Goal: Task Accomplishment & Management: Complete application form

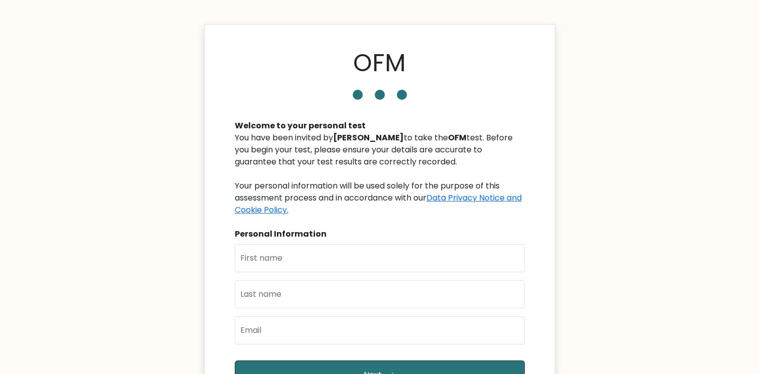
scroll to position [100, 0]
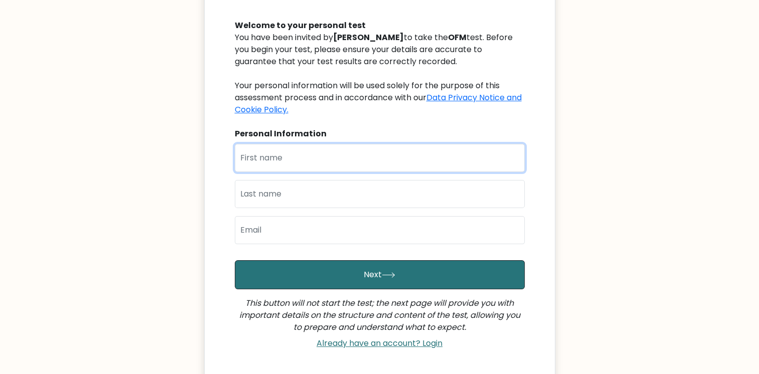
click at [286, 162] on input "text" at bounding box center [380, 158] width 290 height 28
type input "[PERSON_NAME]"
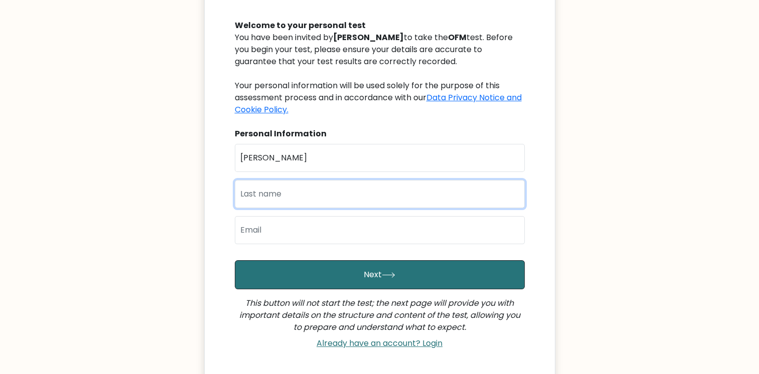
click at [289, 194] on input "text" at bounding box center [380, 194] width 290 height 28
type input "[PERSON_NAME]"
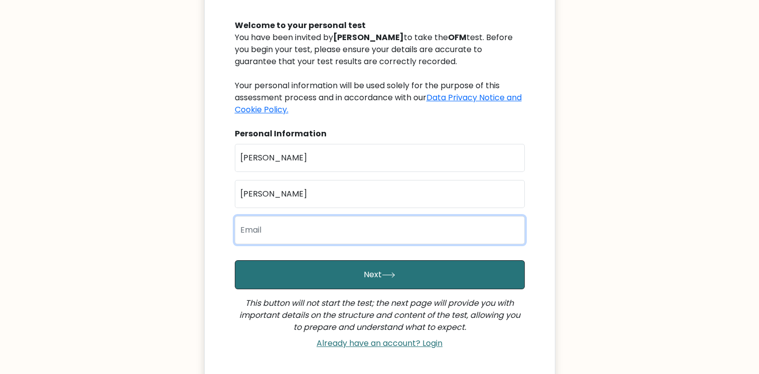
click at [299, 236] on input "email" at bounding box center [380, 230] width 290 height 28
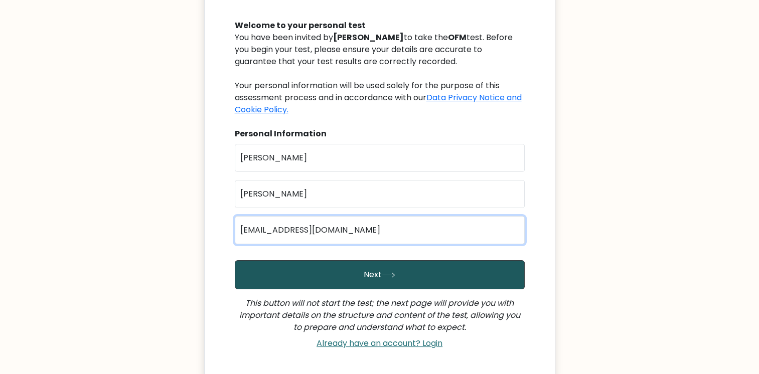
type input "heyitsmeofficiallysingle@gmail.com"
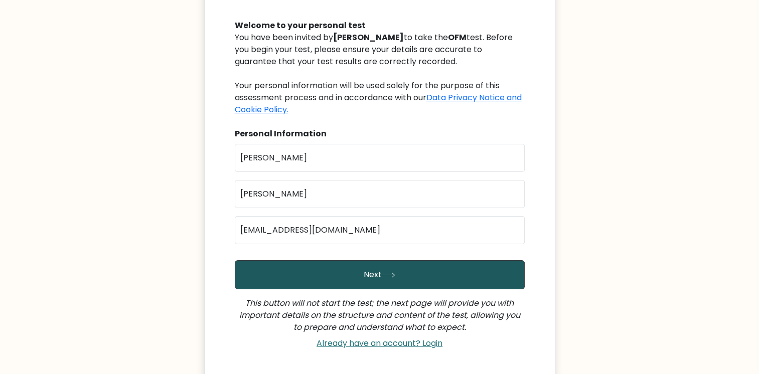
click at [396, 270] on button "Next" at bounding box center [380, 274] width 290 height 29
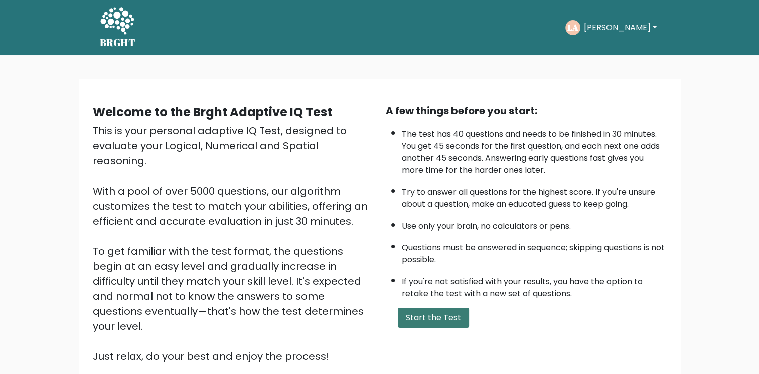
click at [423, 312] on button "Start the Test" at bounding box center [433, 318] width 71 height 20
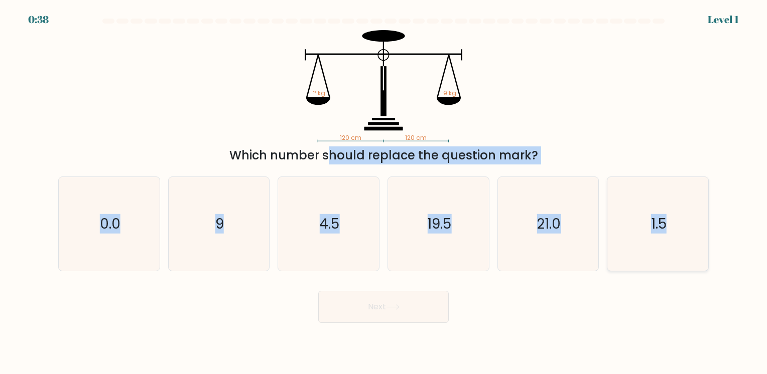
drag, startPoint x: 237, startPoint y: 153, endPoint x: 686, endPoint y: 222, distance: 454.4
click at [686, 222] on form at bounding box center [383, 171] width 767 height 305
copy form "Which number should replace the question mark? a. 0.0 b. 9 c. 4.5 d. 19.5 e. 21…"
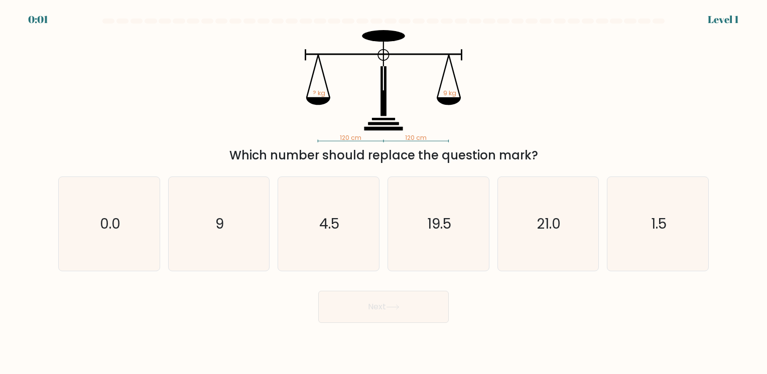
click at [529, 300] on div "Next" at bounding box center [383, 304] width 662 height 40
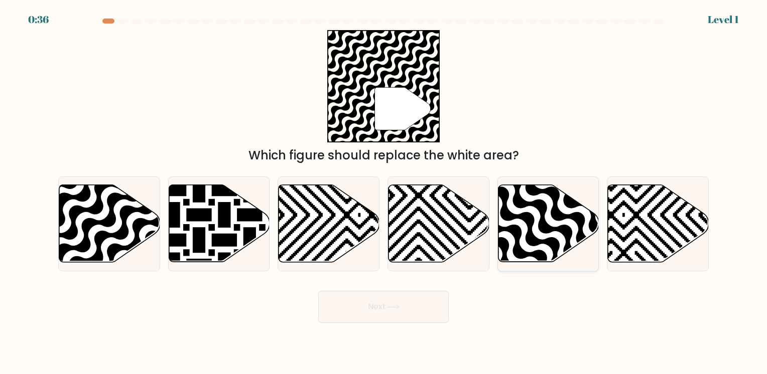
click at [529, 222] on icon at bounding box center [578, 266] width 203 height 203
click at [384, 192] on input "e." at bounding box center [383, 189] width 1 height 5
radio input "true"
click at [83, 209] on icon at bounding box center [74, 183] width 203 height 203
click at [383, 192] on input "a." at bounding box center [383, 189] width 1 height 5
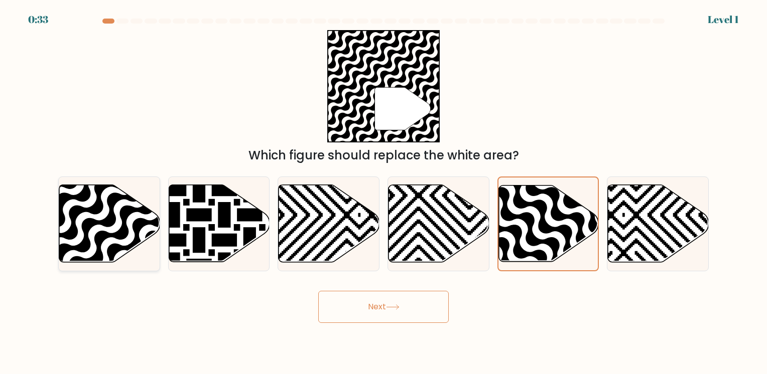
radio input "true"
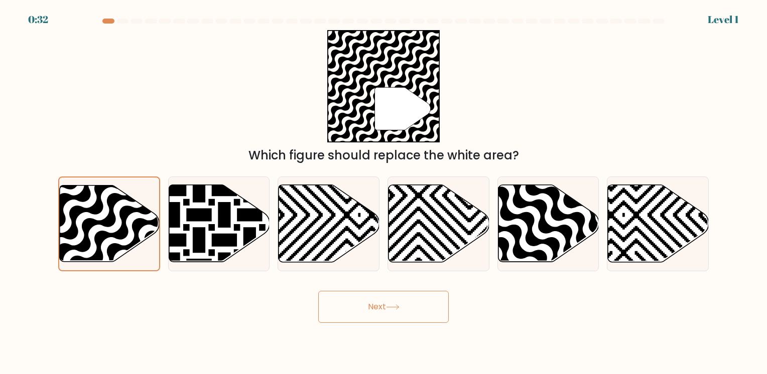
click at [411, 299] on button "Next" at bounding box center [383, 307] width 130 height 32
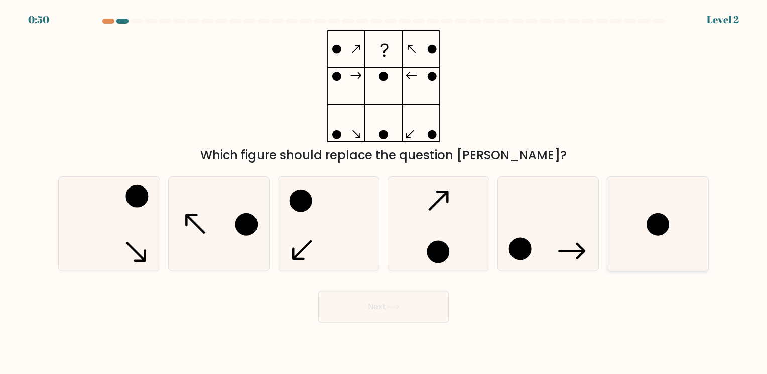
click at [638, 244] on icon at bounding box center [658, 224] width 94 height 94
click at [384, 192] on input "f." at bounding box center [383, 189] width 1 height 5
radio input "true"
click at [403, 312] on button "Next" at bounding box center [383, 307] width 130 height 32
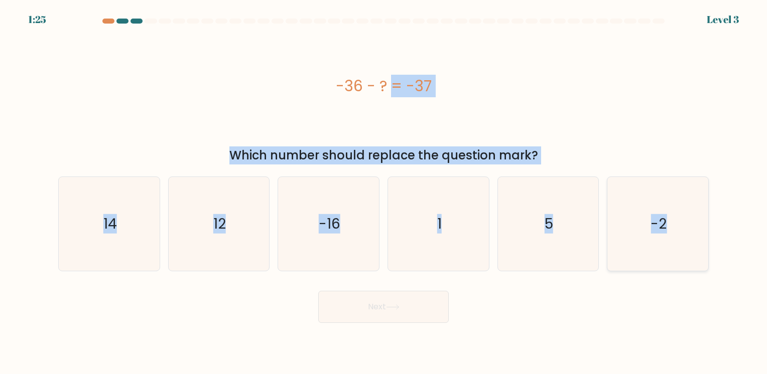
drag, startPoint x: 347, startPoint y: 83, endPoint x: 688, endPoint y: 232, distance: 372.4
click at [688, 232] on form "a. 1" at bounding box center [383, 171] width 767 height 305
copy form "-36 - ? = -37 Which number should replace the question mark? a. 14 b. 12 c. -16…"
click at [452, 247] on icon "1" at bounding box center [438, 224] width 94 height 94
click at [384, 192] on input "d. 1" at bounding box center [383, 189] width 1 height 5
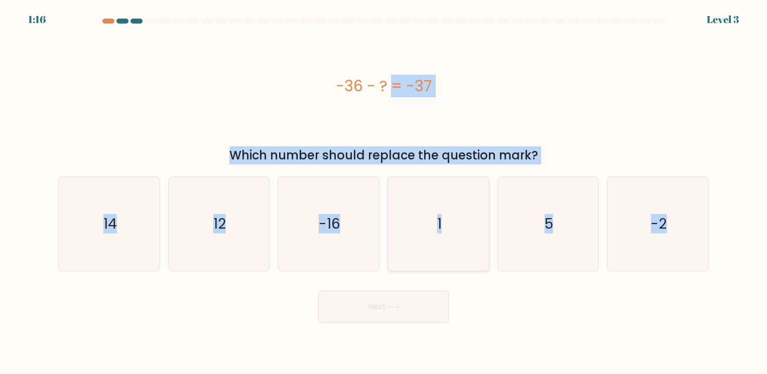
radio input "true"
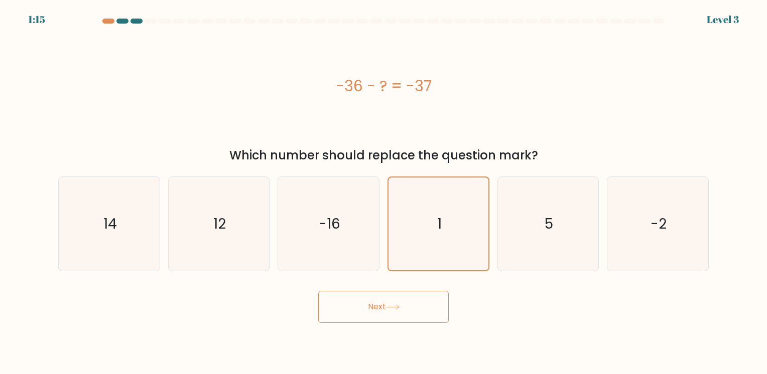
click at [402, 308] on button "Next" at bounding box center [383, 307] width 130 height 32
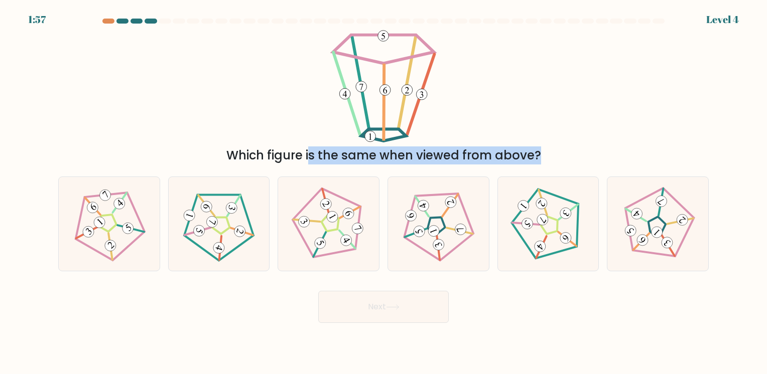
drag, startPoint x: 247, startPoint y: 65, endPoint x: 712, endPoint y: 279, distance: 511.5
click at [712, 279] on form at bounding box center [383, 171] width 767 height 305
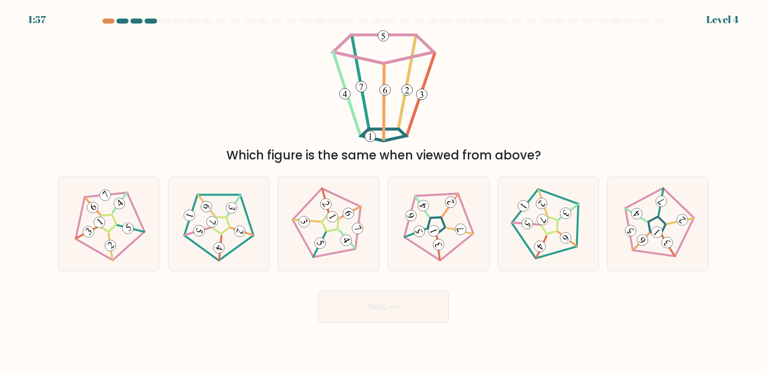
click at [552, 311] on div "Next" at bounding box center [383, 304] width 662 height 40
click at [351, 239] on 556 at bounding box center [345, 240] width 15 height 15
click at [383, 192] on input "c." at bounding box center [383, 189] width 1 height 5
radio input "true"
click at [401, 296] on button "Next" at bounding box center [383, 307] width 130 height 32
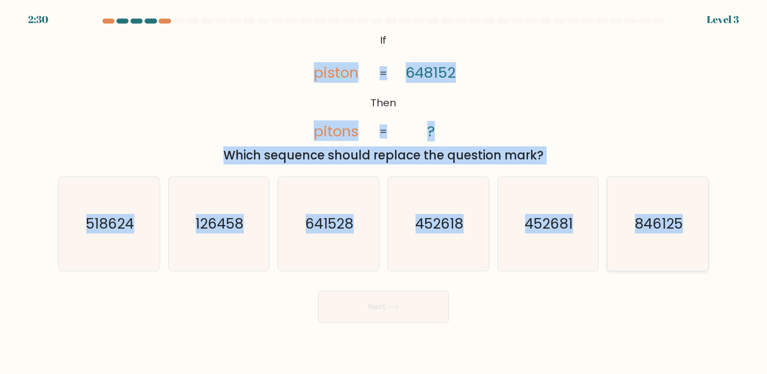
drag, startPoint x: 298, startPoint y: 65, endPoint x: 688, endPoint y: 266, distance: 439.7
click at [688, 266] on form "If ?" at bounding box center [383, 171] width 767 height 305
copy form "piston pitons 648152 ? = = Which sequence should replace the question mark? a. …"
click at [343, 312] on button "Next" at bounding box center [383, 307] width 130 height 32
click at [181, 100] on div "@import url('https://fonts.googleapis.com/css?family=Abril+Fatface:400,100,100i…" at bounding box center [383, 97] width 662 height 134
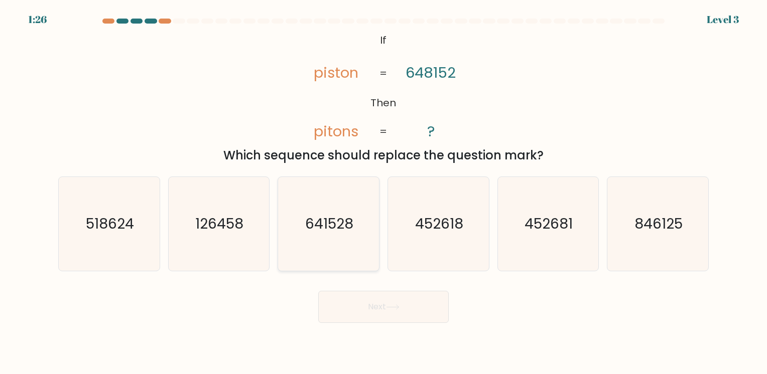
click at [351, 230] on text "641528" at bounding box center [330, 224] width 48 height 20
click at [383, 192] on input "c. 641528" at bounding box center [383, 189] width 1 height 5
radio input "true"
click at [387, 314] on button "Next" at bounding box center [383, 307] width 130 height 32
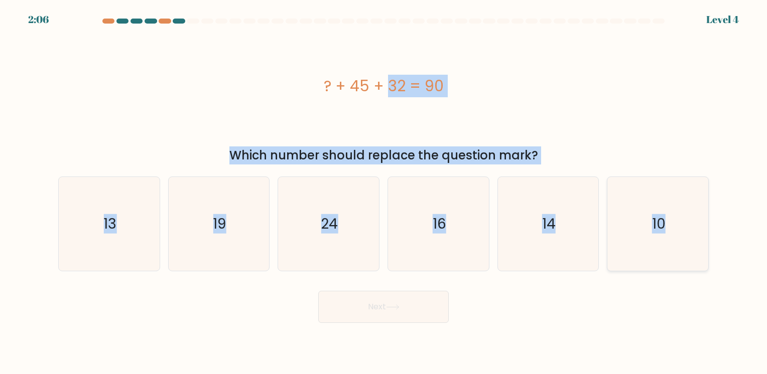
drag, startPoint x: 314, startPoint y: 76, endPoint x: 703, endPoint y: 246, distance: 424.5
click at [703, 246] on form "a." at bounding box center [383, 171] width 767 height 305
copy form "? + 45 + 32 = 90 Which number should replace the question mark? a. 13 b. 19 c. …"
click at [126, 208] on icon "13" at bounding box center [109, 224] width 94 height 94
click at [383, 192] on input "a. 13" at bounding box center [383, 189] width 1 height 5
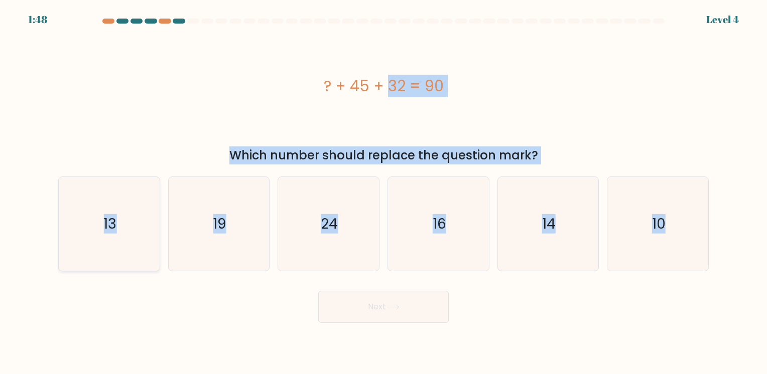
radio input "true"
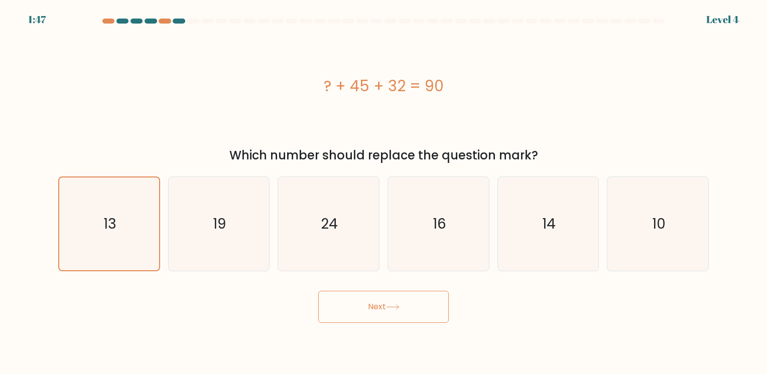
click at [399, 310] on icon at bounding box center [393, 308] width 14 height 6
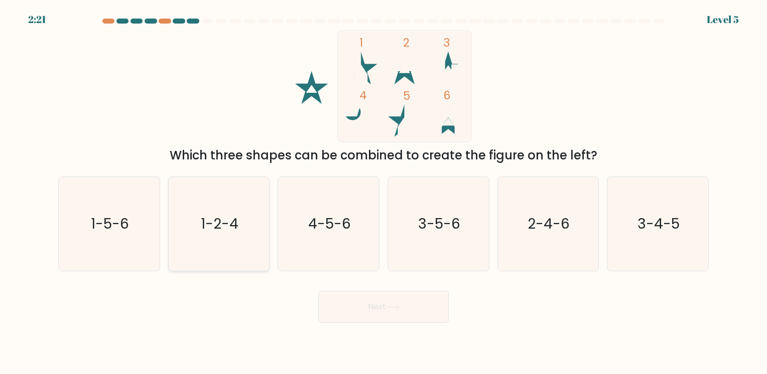
click at [218, 220] on text "1-2-4" at bounding box center [220, 224] width 38 height 20
click at [383, 192] on input "b. 1-2-4" at bounding box center [383, 189] width 1 height 5
radio input "true"
click at [386, 295] on button "Next" at bounding box center [383, 307] width 130 height 32
click at [385, 298] on button "Next" at bounding box center [383, 307] width 130 height 32
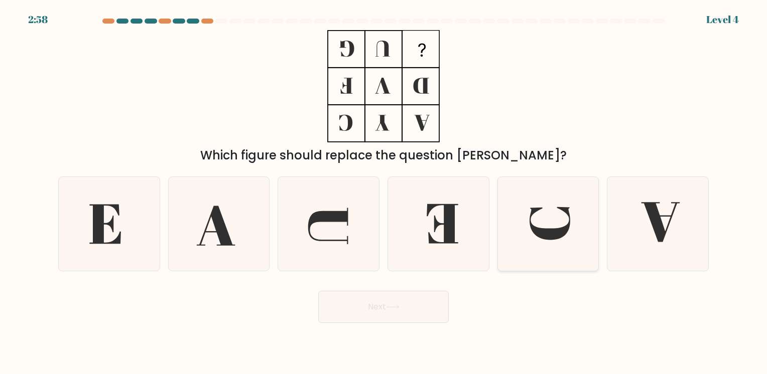
click at [545, 217] on icon at bounding box center [548, 224] width 94 height 94
click at [384, 192] on input "e." at bounding box center [383, 189] width 1 height 5
radio input "true"
click at [397, 312] on button "Next" at bounding box center [383, 307] width 130 height 32
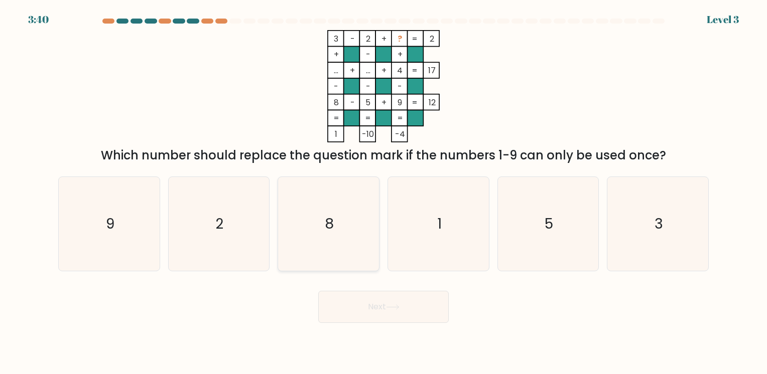
click at [348, 240] on icon "8" at bounding box center [329, 224] width 94 height 94
click at [383, 192] on input "c. 8" at bounding box center [383, 189] width 1 height 5
radio input "true"
click at [396, 336] on body "3:40 Level 3" at bounding box center [383, 187] width 767 height 374
click at [397, 317] on button "Next" at bounding box center [383, 307] width 130 height 32
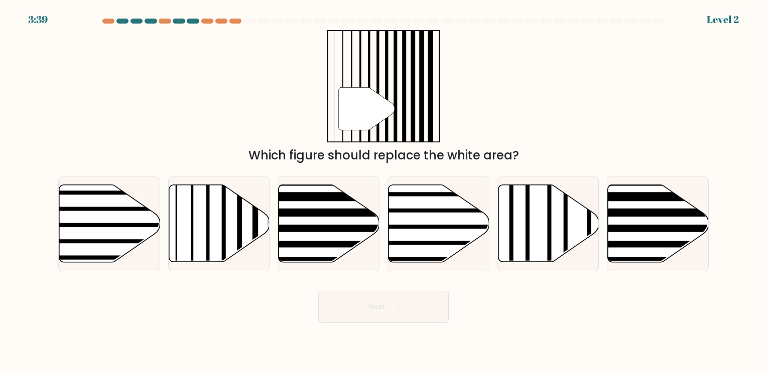
click at [399, 313] on button "Next" at bounding box center [383, 307] width 130 height 32
click at [412, 256] on icon at bounding box center [438, 223] width 101 height 77
click at [384, 192] on input "d." at bounding box center [383, 189] width 1 height 5
radio input "true"
click at [449, 230] on icon at bounding box center [439, 224] width 100 height 76
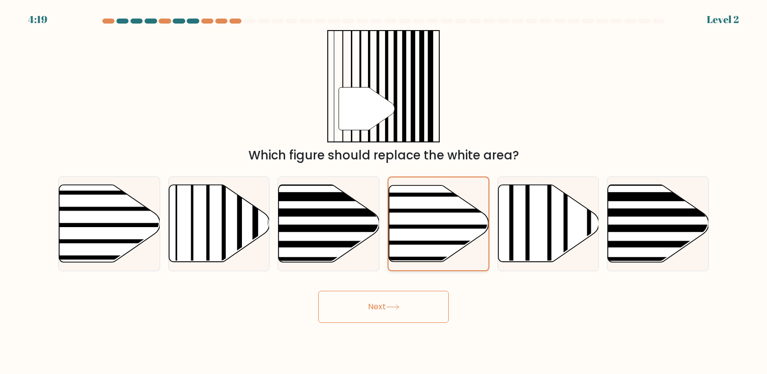
click at [384, 192] on input "d." at bounding box center [383, 189] width 1 height 5
click at [237, 230] on icon at bounding box center [219, 223] width 101 height 77
click at [383, 192] on input "b." at bounding box center [383, 189] width 1 height 5
radio input "true"
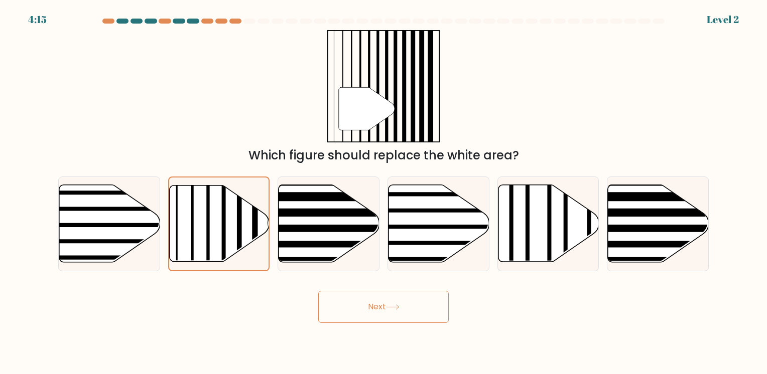
click at [384, 308] on button "Next" at bounding box center [383, 307] width 130 height 32
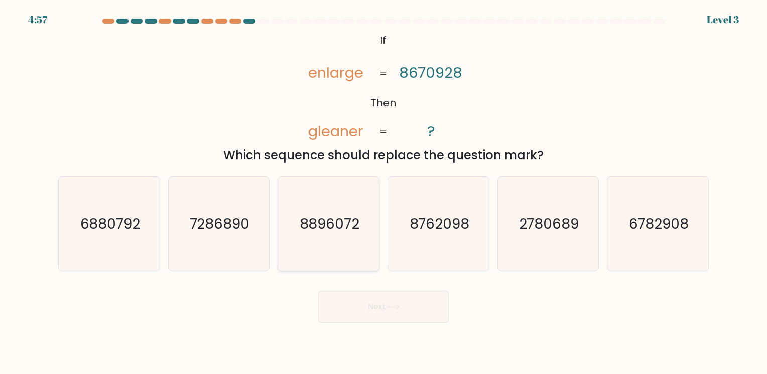
click at [342, 241] on icon "8896072" at bounding box center [329, 224] width 94 height 94
click at [383, 192] on input "c. 8896072" at bounding box center [383, 189] width 1 height 5
radio input "true"
click at [390, 302] on button "Next" at bounding box center [383, 307] width 130 height 32
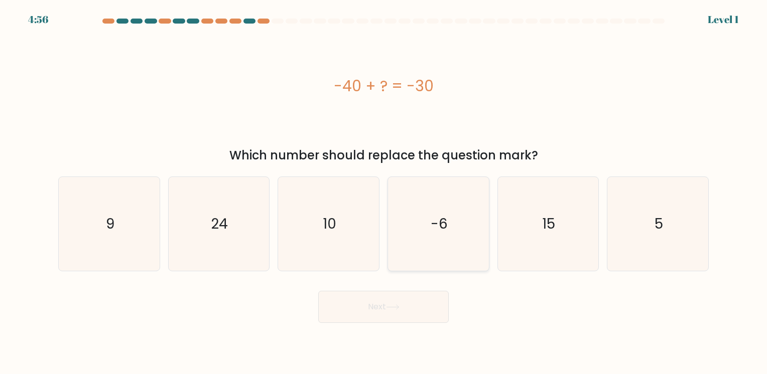
click at [450, 233] on icon "-6" at bounding box center [438, 224] width 94 height 94
click at [384, 192] on input "d. -6" at bounding box center [383, 189] width 1 height 5
radio input "true"
click at [409, 314] on button "Next" at bounding box center [383, 307] width 130 height 32
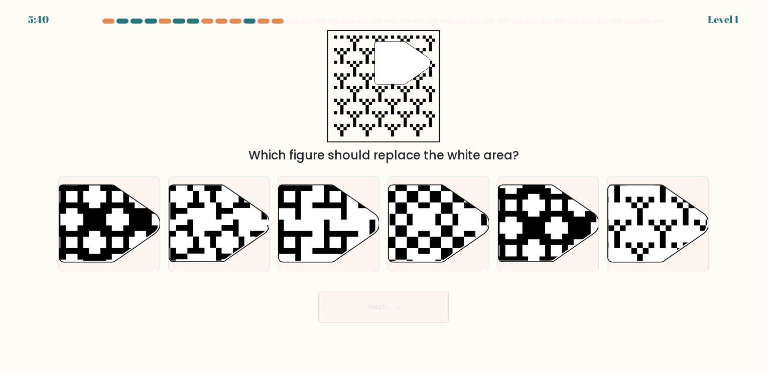
click at [554, 222] on icon at bounding box center [548, 223] width 101 height 77
click at [384, 192] on input "e." at bounding box center [383, 189] width 1 height 5
radio input "true"
click at [397, 316] on button "Next" at bounding box center [383, 307] width 130 height 32
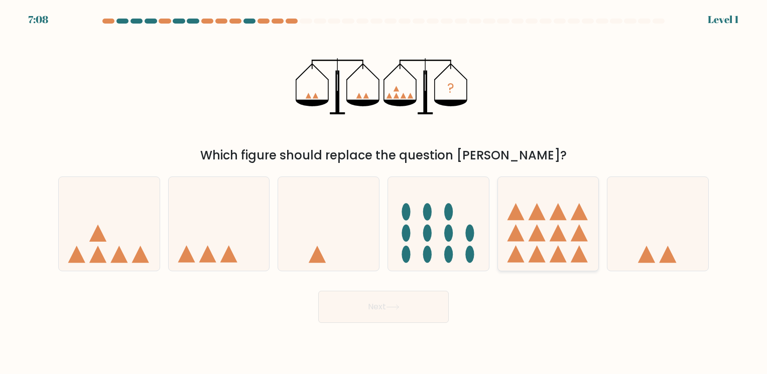
click at [547, 246] on icon at bounding box center [548, 223] width 101 height 83
click at [384, 192] on input "e." at bounding box center [383, 189] width 1 height 5
radio input "true"
click at [392, 320] on button "Next" at bounding box center [383, 307] width 130 height 32
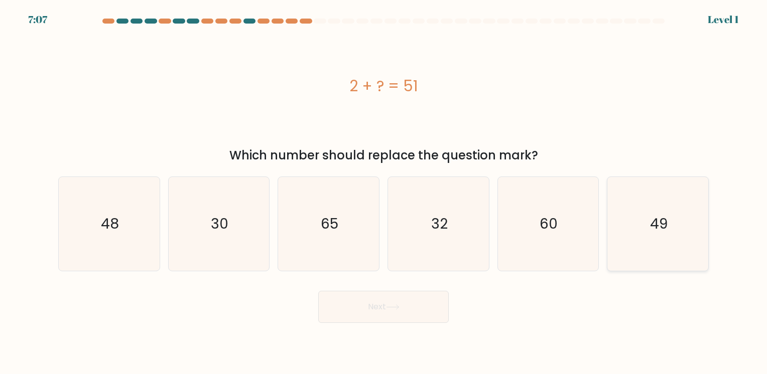
click at [618, 228] on icon "49" at bounding box center [658, 224] width 94 height 94
click at [384, 192] on input "f. 49" at bounding box center [383, 189] width 1 height 5
radio input "true"
click at [437, 310] on button "Next" at bounding box center [383, 307] width 130 height 32
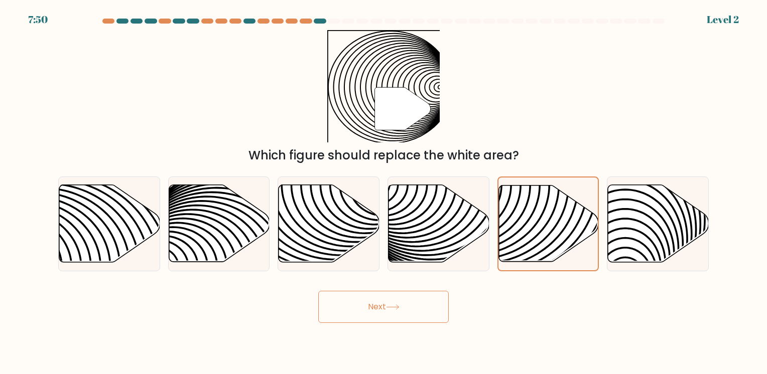
click at [405, 313] on button "Next" at bounding box center [383, 307] width 130 height 32
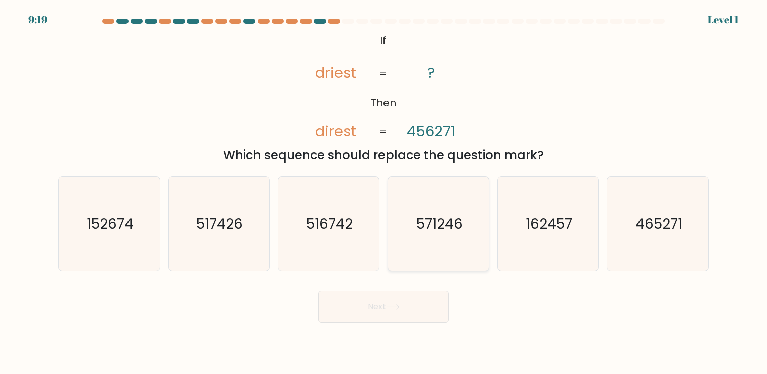
click at [446, 205] on icon "571246" at bounding box center [438, 224] width 94 height 94
click at [384, 192] on input "d. 571246" at bounding box center [383, 189] width 1 height 5
radio input "true"
click at [382, 311] on button "Next" at bounding box center [383, 307] width 130 height 32
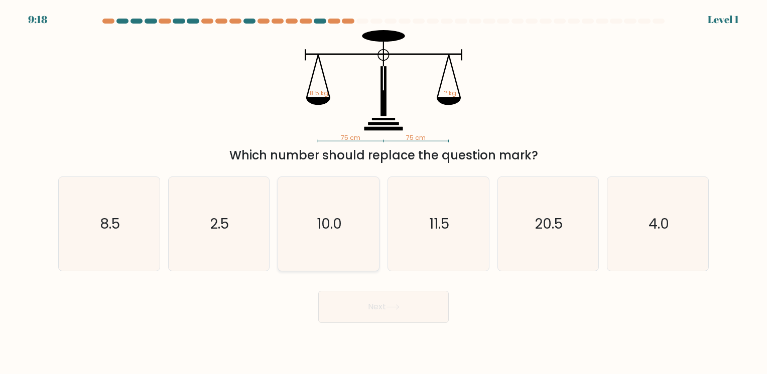
click at [343, 223] on icon "10.0" at bounding box center [329, 224] width 94 height 94
click at [383, 192] on input "c. 10.0" at bounding box center [383, 189] width 1 height 5
radio input "true"
click at [353, 317] on button "Next" at bounding box center [383, 307] width 130 height 32
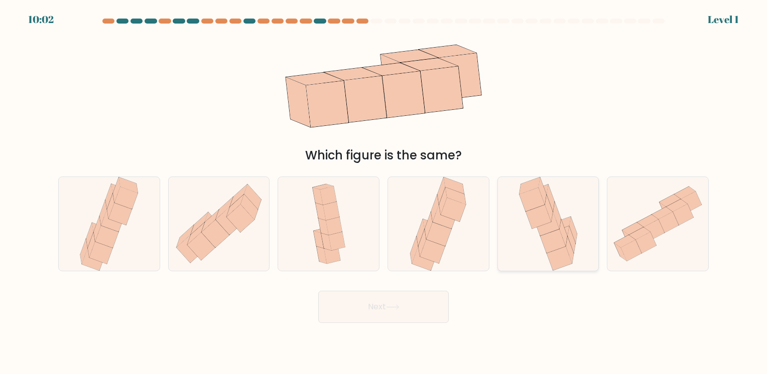
click at [594, 222] on div at bounding box center [548, 224] width 102 height 95
click at [384, 192] on input "e." at bounding box center [383, 189] width 1 height 5
radio input "true"
click at [384, 300] on button "Next" at bounding box center [383, 307] width 130 height 32
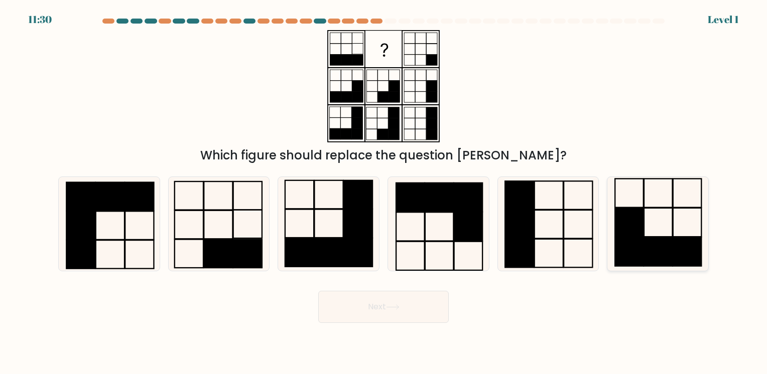
click at [654, 222] on icon at bounding box center [658, 224] width 94 height 94
click at [384, 192] on input "f." at bounding box center [383, 189] width 1 height 5
radio input "true"
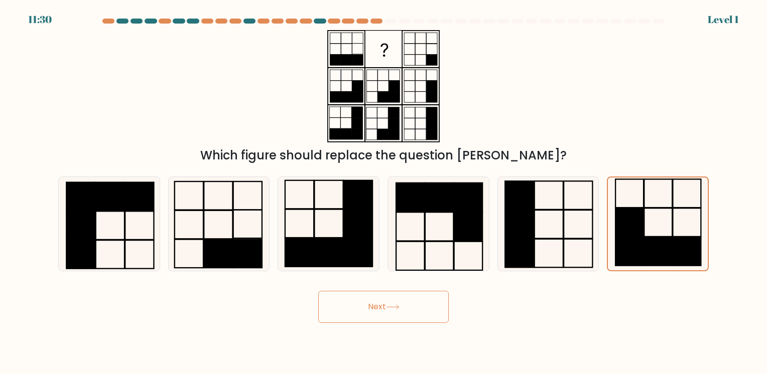
click at [438, 300] on button "Next" at bounding box center [383, 307] width 130 height 32
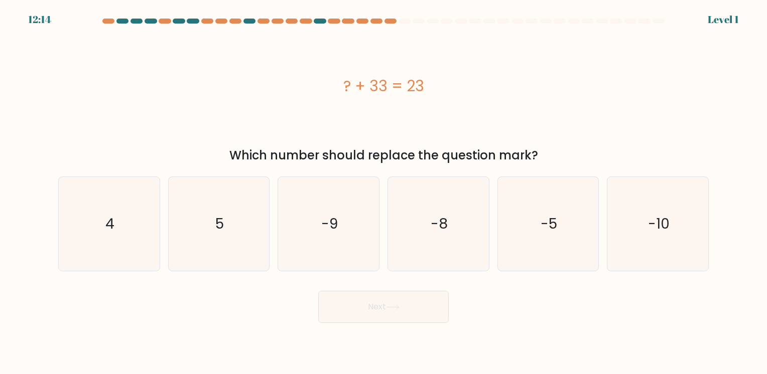
click at [604, 220] on div "f. -10" at bounding box center [658, 224] width 110 height 95
drag, startPoint x: 538, startPoint y: 236, endPoint x: 518, endPoint y: 242, distance: 21.4
click at [539, 236] on icon "-5" at bounding box center [548, 224] width 94 height 94
click at [384, 192] on input "e. -5" at bounding box center [383, 189] width 1 height 5
radio input "true"
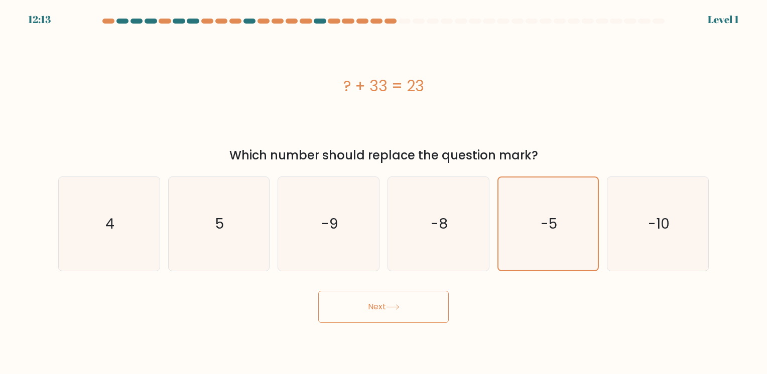
click at [387, 304] on button "Next" at bounding box center [383, 307] width 130 height 32
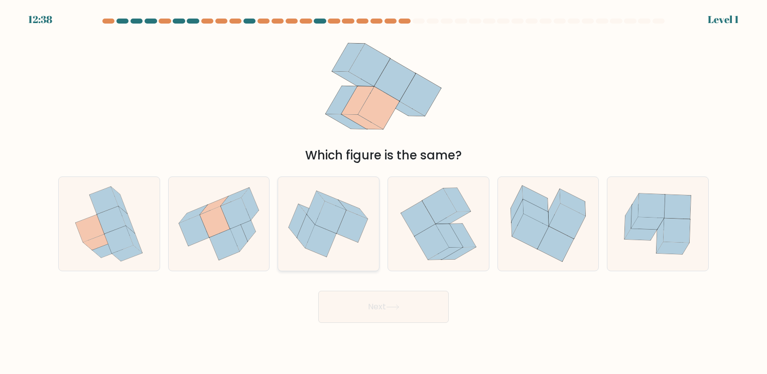
click at [342, 208] on icon at bounding box center [331, 200] width 29 height 19
click at [383, 192] on input "c." at bounding box center [383, 189] width 1 height 5
radio input "true"
click at [379, 321] on button "Next" at bounding box center [383, 307] width 130 height 32
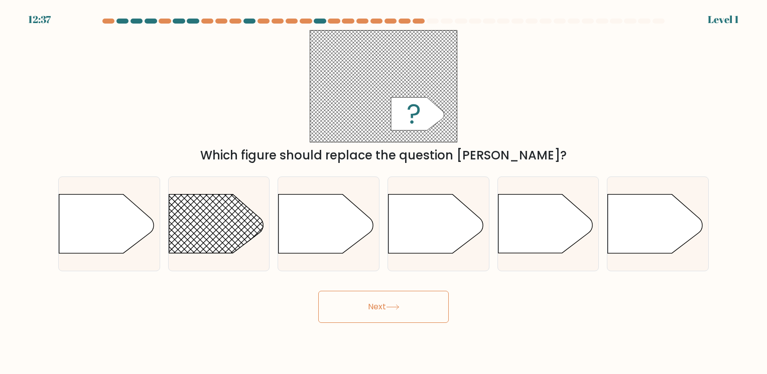
click at [391, 308] on icon at bounding box center [393, 308] width 14 height 6
click at [429, 251] on icon at bounding box center [435, 224] width 94 height 59
click at [384, 192] on input "d." at bounding box center [383, 189] width 1 height 5
radio input "true"
click at [407, 315] on button "Next" at bounding box center [383, 307] width 130 height 32
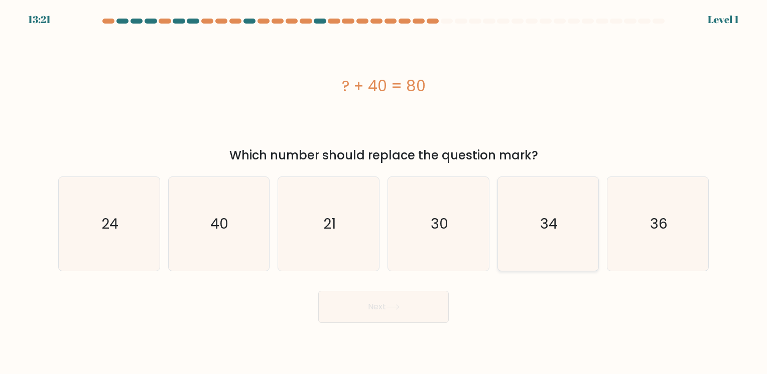
click at [522, 240] on icon "34" at bounding box center [548, 224] width 94 height 94
click at [384, 192] on input "e. 34" at bounding box center [383, 189] width 1 height 5
radio input "true"
click at [383, 320] on button "Next" at bounding box center [383, 307] width 130 height 32
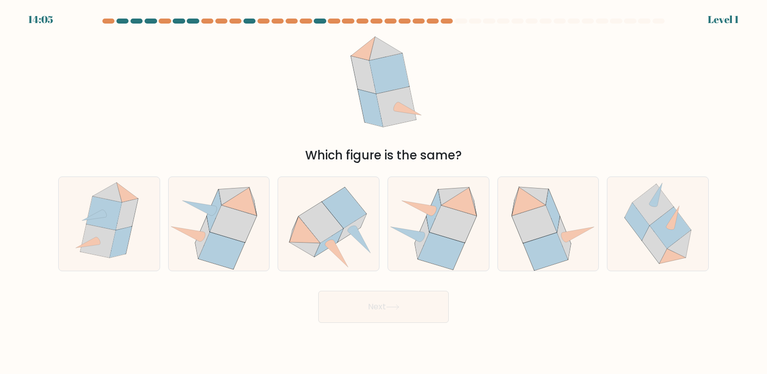
click at [541, 233] on icon at bounding box center [534, 225] width 45 height 38
click at [384, 192] on input "e." at bounding box center [383, 189] width 1 height 5
radio input "true"
click at [388, 317] on button "Next" at bounding box center [383, 307] width 130 height 32
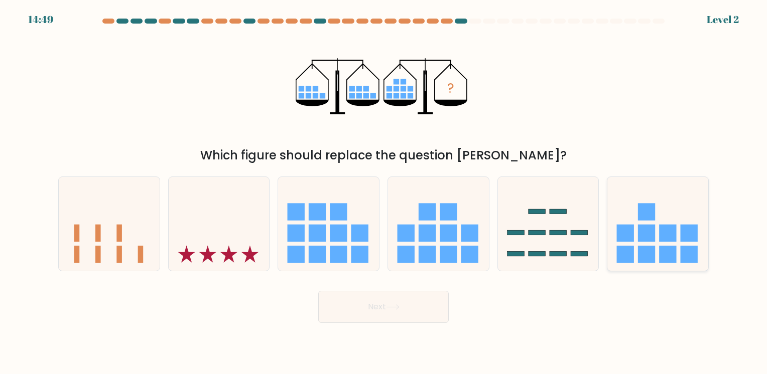
click at [642, 232] on rect at bounding box center [646, 233] width 17 height 17
click at [384, 192] on input "f." at bounding box center [383, 189] width 1 height 5
radio input "true"
click at [420, 306] on button "Next" at bounding box center [383, 307] width 130 height 32
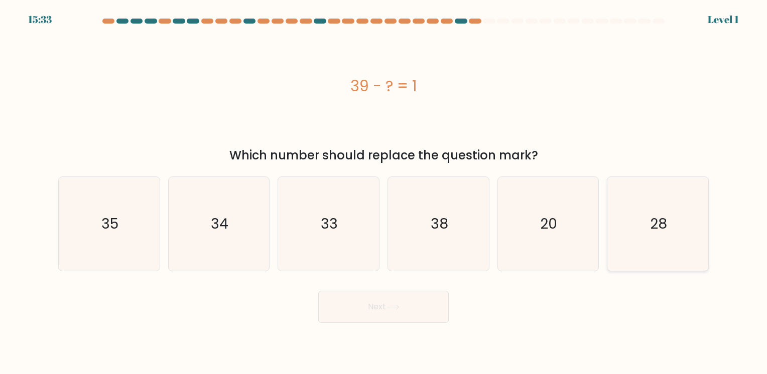
click at [653, 210] on icon "28" at bounding box center [658, 224] width 94 height 94
click at [384, 192] on input "f. 28" at bounding box center [383, 189] width 1 height 5
radio input "true"
click at [366, 310] on button "Next" at bounding box center [383, 307] width 130 height 32
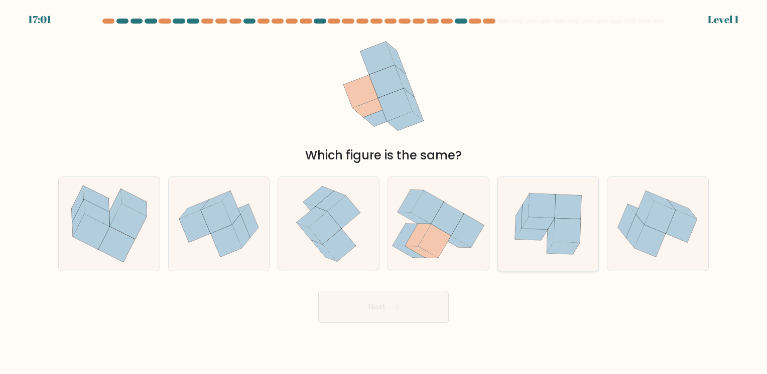
click at [567, 236] on icon at bounding box center [566, 231] width 27 height 24
click at [384, 192] on input "e." at bounding box center [383, 189] width 1 height 5
radio input "true"
click at [375, 327] on body "17:01 Level 1" at bounding box center [383, 187] width 767 height 374
click at [373, 309] on button "Next" at bounding box center [383, 307] width 130 height 32
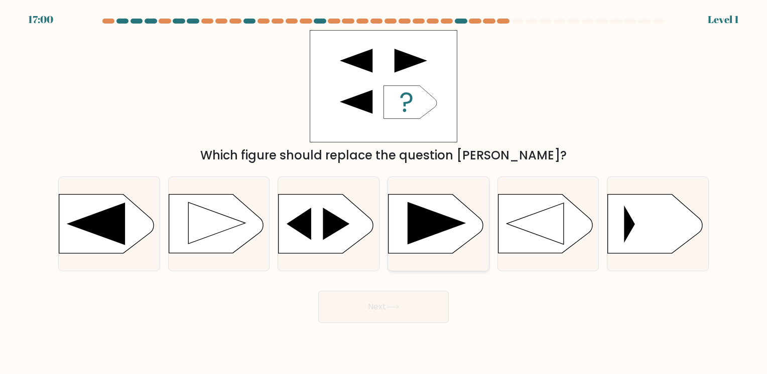
click at [468, 232] on rect at bounding box center [388, 195] width 262 height 199
click at [384, 192] on input "d." at bounding box center [383, 189] width 1 height 5
radio input "true"
click at [405, 329] on body "17:00 Level 1" at bounding box center [383, 187] width 767 height 374
click at [410, 299] on button "Next" at bounding box center [383, 307] width 130 height 32
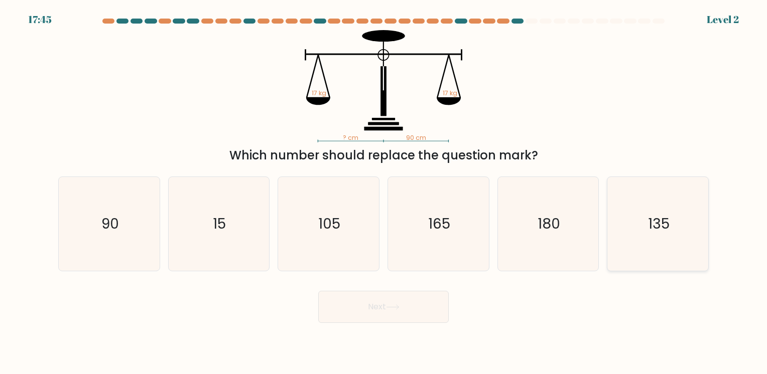
click at [624, 248] on icon "135" at bounding box center [658, 224] width 94 height 94
click at [384, 192] on input "f. 135" at bounding box center [383, 189] width 1 height 5
radio input "true"
click at [426, 298] on button "Next" at bounding box center [383, 307] width 130 height 32
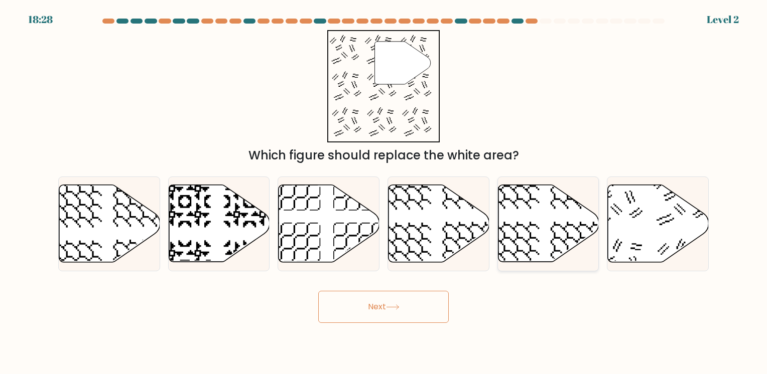
click at [518, 222] on icon at bounding box center [548, 223] width 101 height 77
click at [384, 192] on input "e." at bounding box center [383, 189] width 1 height 5
radio input "true"
click at [342, 310] on button "Next" at bounding box center [383, 307] width 130 height 32
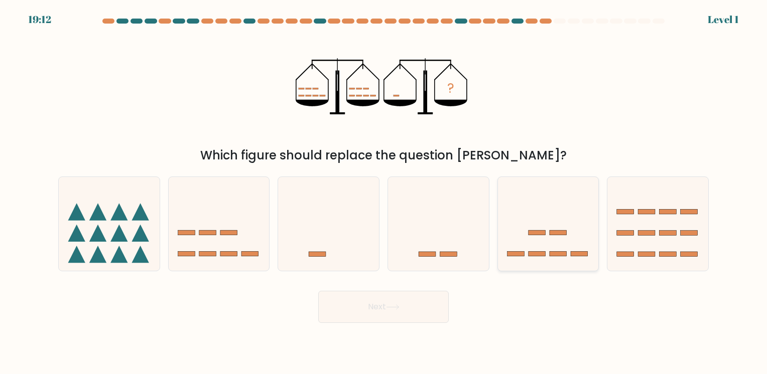
click at [507, 235] on icon at bounding box center [548, 223] width 101 height 83
click at [384, 192] on input "e." at bounding box center [383, 189] width 1 height 5
radio input "true"
click at [438, 286] on div "Next" at bounding box center [383, 304] width 662 height 40
click at [674, 230] on icon at bounding box center [657, 223] width 101 height 83
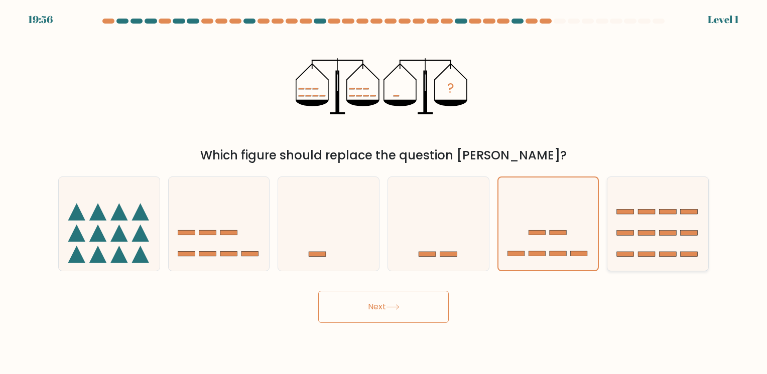
click at [384, 192] on input "f." at bounding box center [383, 189] width 1 height 5
radio input "true"
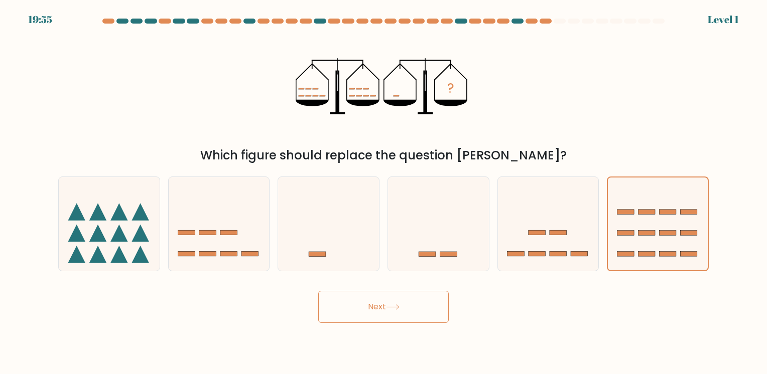
click at [389, 284] on div "Next" at bounding box center [383, 304] width 662 height 40
click at [389, 316] on button "Next" at bounding box center [383, 307] width 130 height 32
click at [391, 313] on button "Next" at bounding box center [383, 307] width 130 height 32
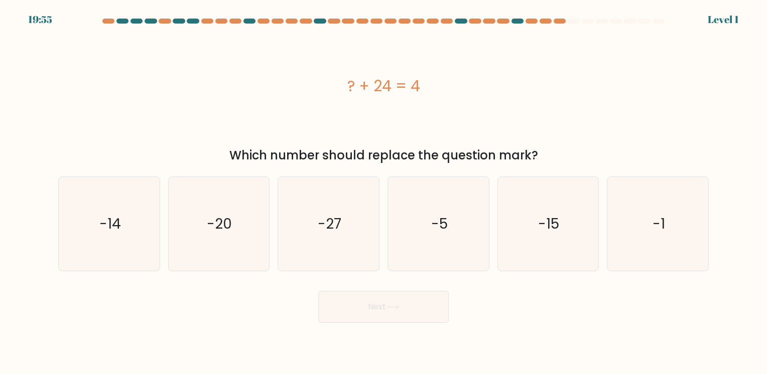
click at [394, 310] on button "Next" at bounding box center [383, 307] width 130 height 32
click at [447, 233] on icon "-5" at bounding box center [438, 224] width 94 height 94
click at [384, 192] on input "d. -5" at bounding box center [383, 189] width 1 height 5
radio input "true"
click at [411, 300] on button "Next" at bounding box center [383, 307] width 130 height 32
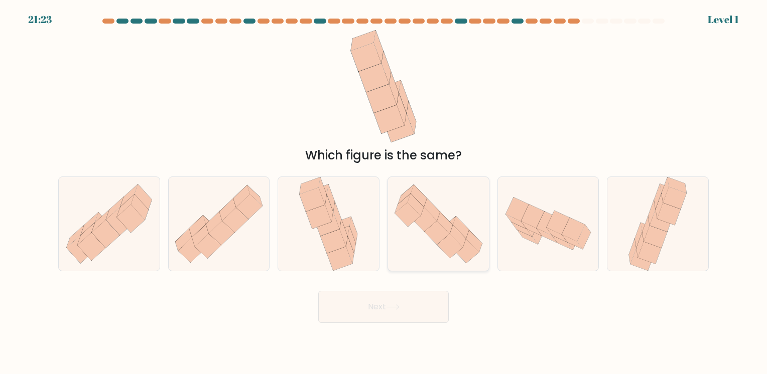
click at [447, 239] on icon at bounding box center [450, 246] width 26 height 24
click at [384, 192] on input "d." at bounding box center [383, 189] width 1 height 5
radio input "true"
click at [397, 306] on icon at bounding box center [393, 308] width 14 height 6
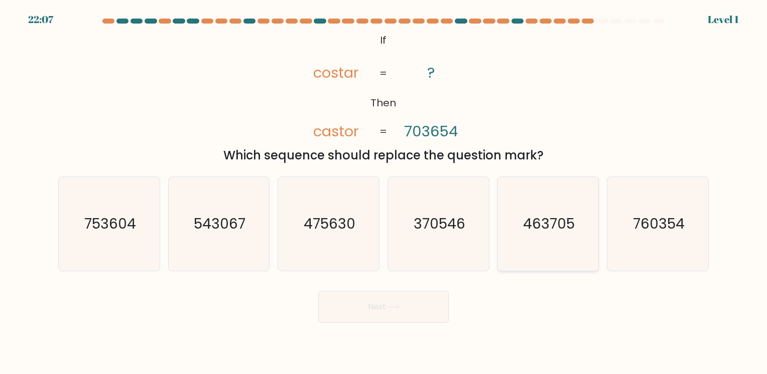
click at [552, 238] on icon "463705" at bounding box center [548, 224] width 94 height 94
click at [384, 192] on input "e. 463705" at bounding box center [383, 189] width 1 height 5
radio input "true"
click at [391, 295] on button "Next" at bounding box center [383, 307] width 130 height 32
click at [391, 300] on button "Next" at bounding box center [383, 307] width 130 height 32
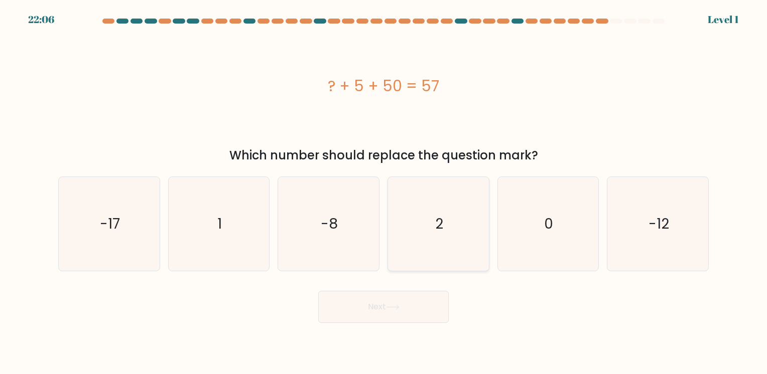
click at [422, 223] on icon "2" at bounding box center [438, 224] width 94 height 94
click at [384, 192] on input "d. 2" at bounding box center [383, 189] width 1 height 5
radio input "true"
click at [395, 322] on button "Next" at bounding box center [383, 307] width 130 height 32
click at [399, 314] on button "Next" at bounding box center [383, 307] width 130 height 32
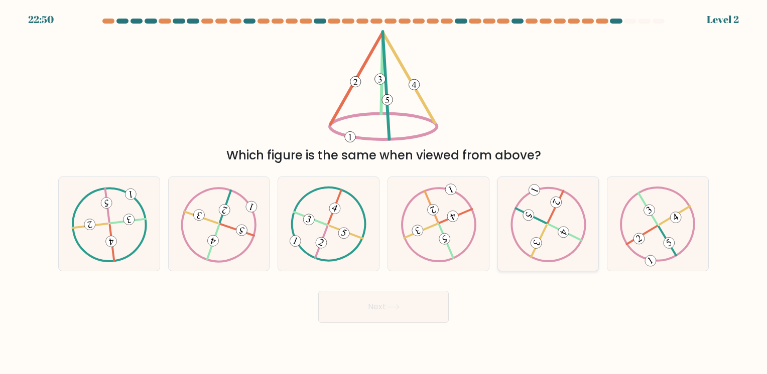
click at [590, 250] on div at bounding box center [548, 224] width 102 height 95
click at [384, 192] on input "e." at bounding box center [383, 189] width 1 height 5
radio input "true"
click at [388, 306] on icon at bounding box center [393, 308] width 14 height 6
drag, startPoint x: 388, startPoint y: 306, endPoint x: 443, endPoint y: 280, distance: 61.1
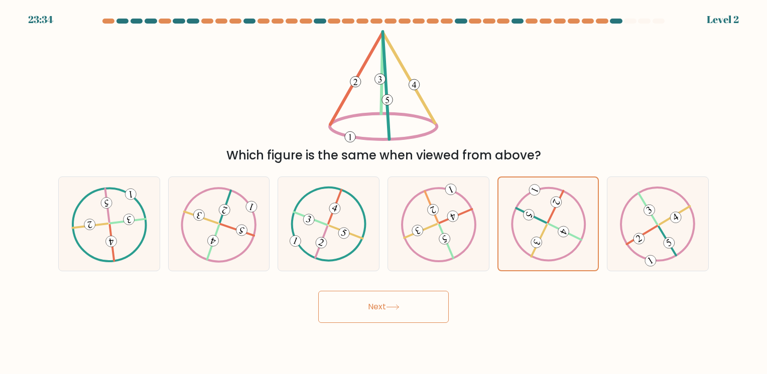
click at [388, 306] on icon at bounding box center [393, 308] width 14 height 6
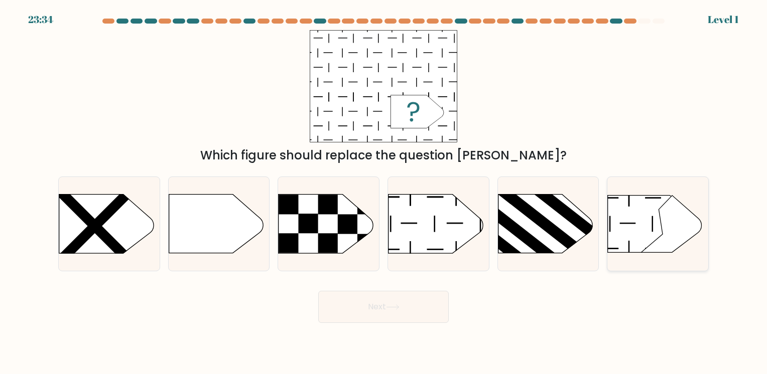
click at [668, 226] on icon at bounding box center [671, 224] width 61 height 57
click at [384, 192] on input "f." at bounding box center [383, 189] width 1 height 5
radio input "true"
click at [365, 317] on button "Next" at bounding box center [383, 307] width 130 height 32
click at [366, 317] on button "Next" at bounding box center [383, 307] width 130 height 32
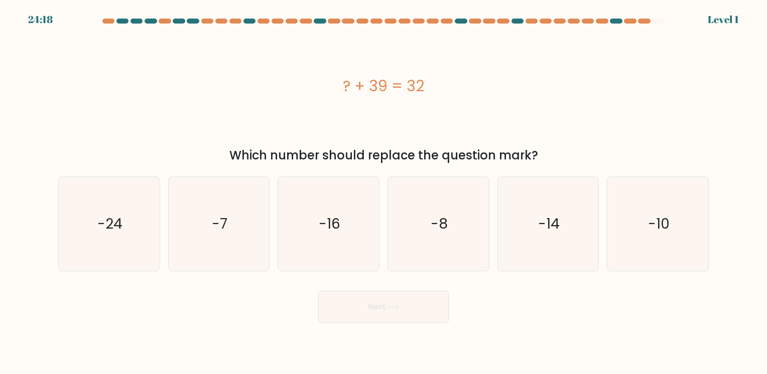
click at [496, 240] on div "e. -14" at bounding box center [548, 224] width 110 height 95
click at [437, 227] on text "-8" at bounding box center [439, 224] width 17 height 20
click at [384, 192] on input "d. -8" at bounding box center [383, 189] width 1 height 5
radio input "true"
click at [382, 296] on button "Next" at bounding box center [383, 307] width 130 height 32
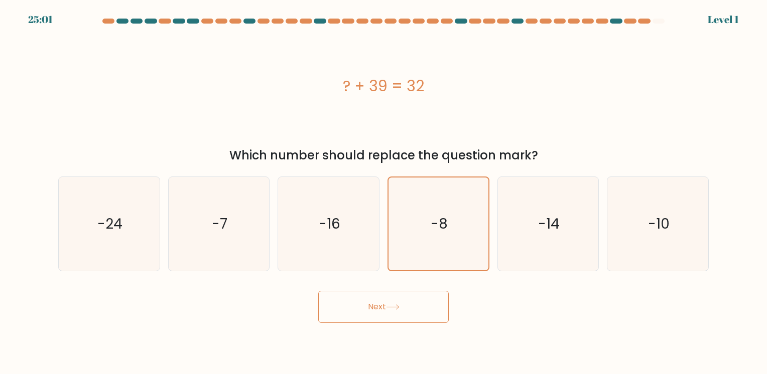
drag, startPoint x: 380, startPoint y: 310, endPoint x: 385, endPoint y: 304, distance: 7.1
click at [381, 309] on button "Next" at bounding box center [383, 307] width 130 height 32
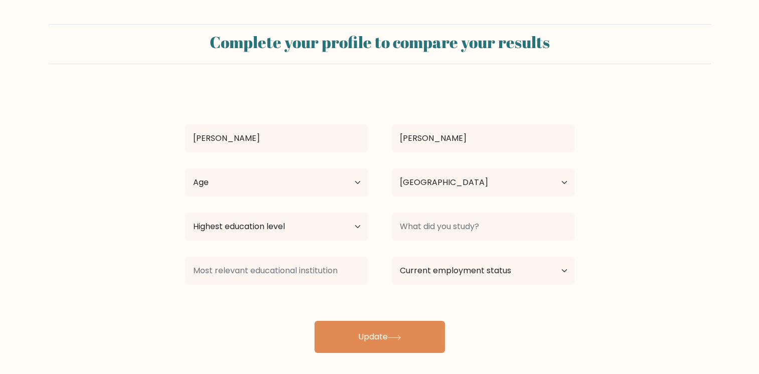
select select "PH"
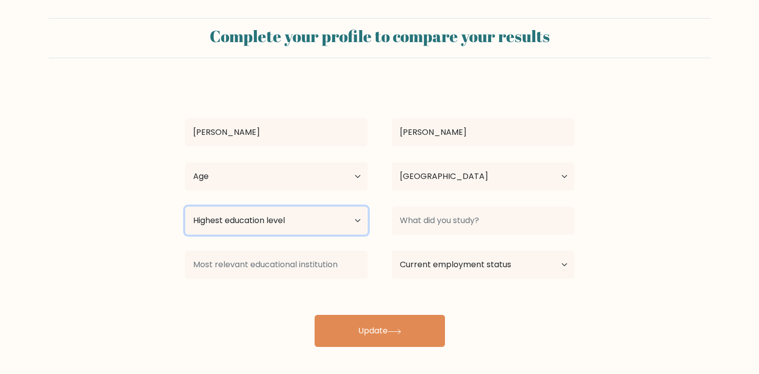
click at [264, 222] on select "Highest education level No schooling Primary Lower Secondary Upper Secondary Oc…" at bounding box center [276, 221] width 183 height 28
select select "bachelors_degree"
click at [185, 207] on select "Highest education level No schooling Primary Lower Secondary Upper Secondary Oc…" at bounding box center [276, 221] width 183 height 28
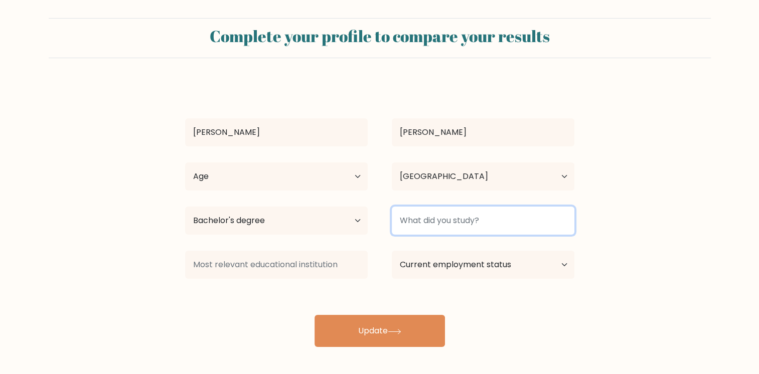
click at [492, 220] on input at bounding box center [483, 221] width 183 height 28
type input "B"
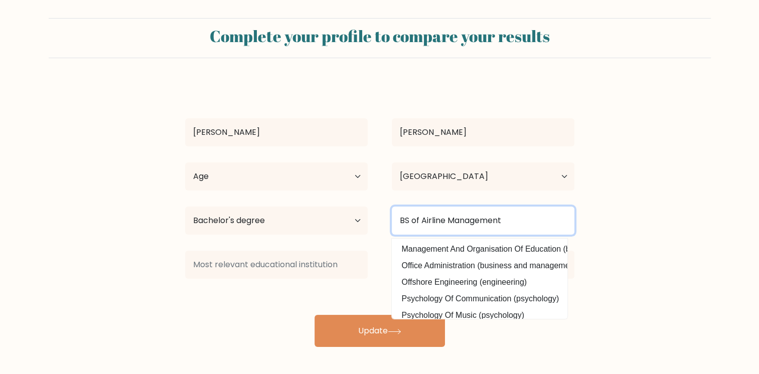
type input "BS of Airline Management"
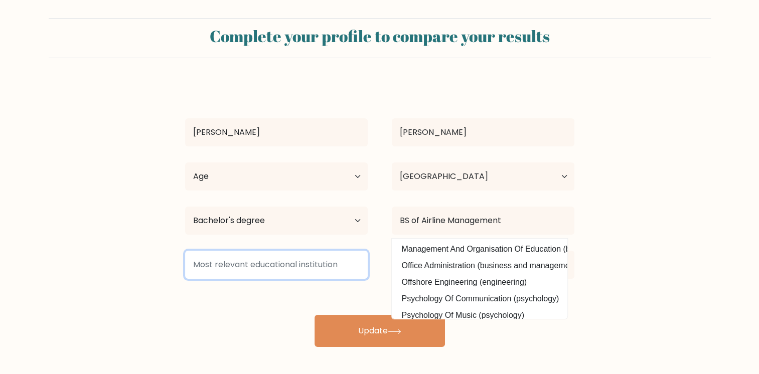
click at [324, 257] on input at bounding box center [276, 265] width 183 height 28
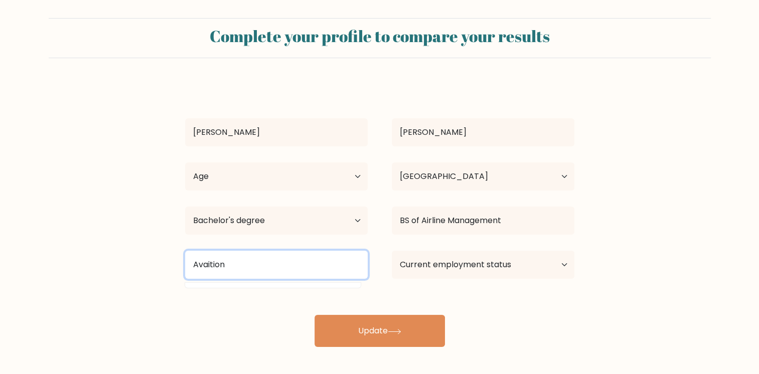
type input "Avaition"
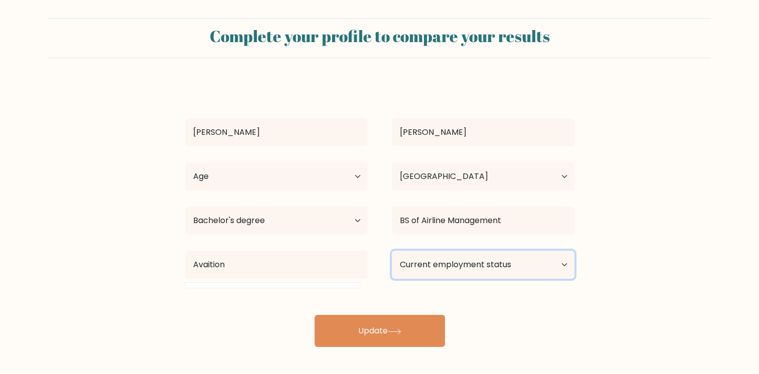
click at [459, 261] on select "Current employment status Employed Student Retired Other / prefer not to answer" at bounding box center [483, 265] width 183 height 28
select select "other"
click at [392, 251] on select "Current employment status Employed Student Retired Other / prefer not to answer" at bounding box center [483, 265] width 183 height 28
click at [468, 258] on select "Current employment status Employed Student Retired Other / prefer not to answer" at bounding box center [483, 265] width 183 height 28
click at [548, 264] on select "Current employment status Employed Student Retired Other / prefer not to answer" at bounding box center [483, 265] width 183 height 28
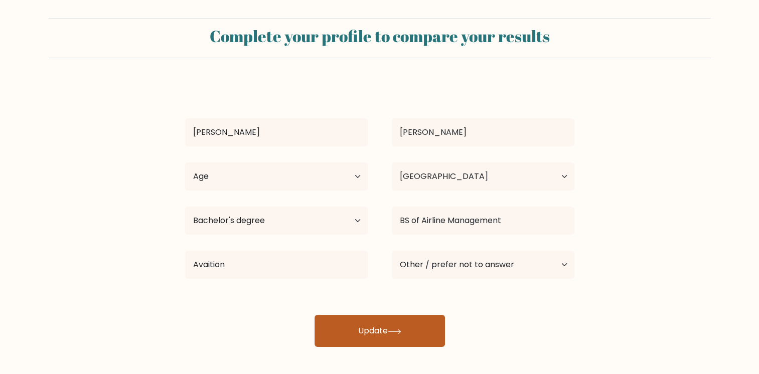
click at [413, 333] on button "Update" at bounding box center [380, 331] width 130 height 32
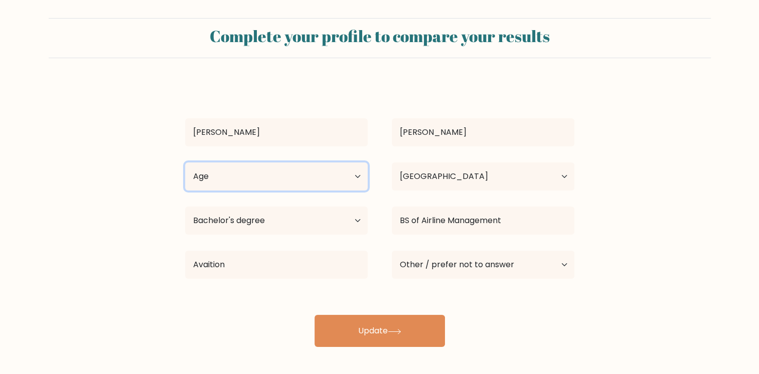
click at [253, 172] on select "Age Under [DEMOGRAPHIC_DATA] [DEMOGRAPHIC_DATA] [DEMOGRAPHIC_DATA] [DEMOGRAPHIC…" at bounding box center [276, 177] width 183 height 28
select select "25_34"
click at [185, 163] on select "Age Under [DEMOGRAPHIC_DATA] [DEMOGRAPHIC_DATA] [DEMOGRAPHIC_DATA] [DEMOGRAPHIC…" at bounding box center [276, 177] width 183 height 28
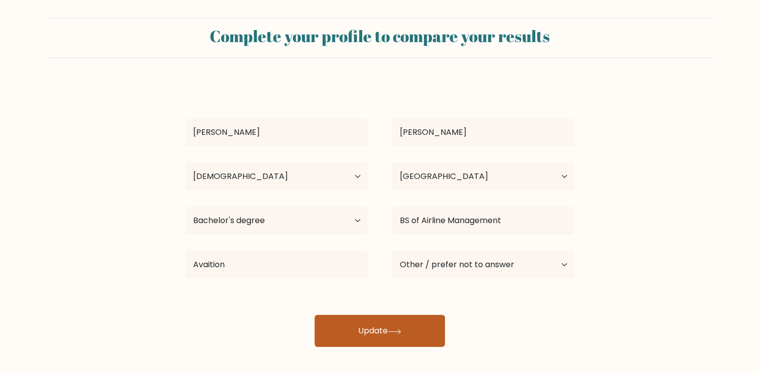
click at [363, 323] on button "Update" at bounding box center [380, 331] width 130 height 32
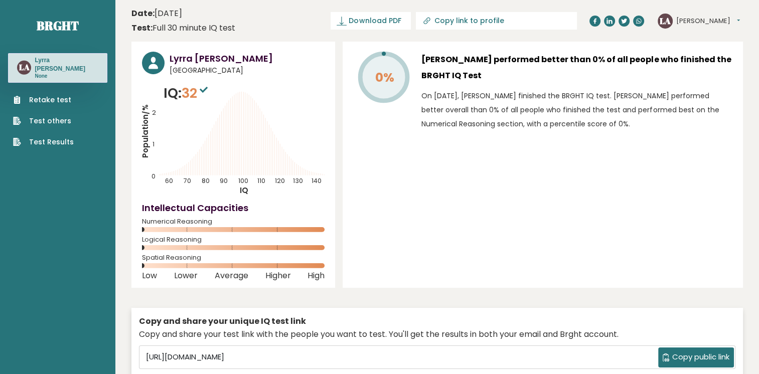
click at [25, 122] on link "Test others" at bounding box center [43, 121] width 61 height 11
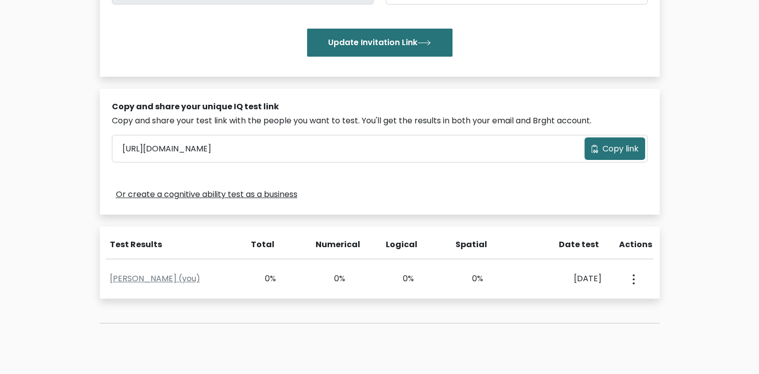
scroll to position [251, 0]
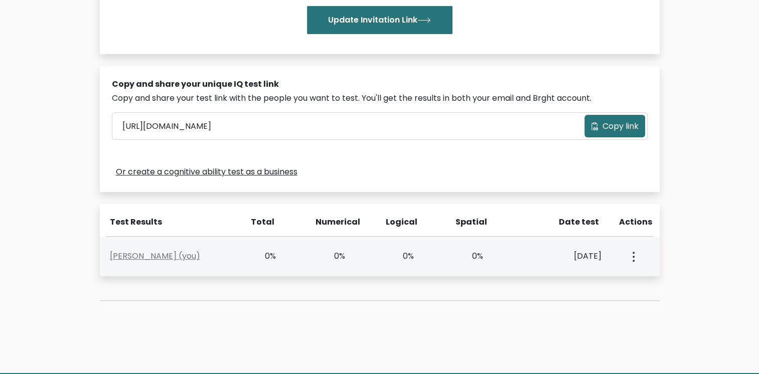
click at [635, 247] on button "button" at bounding box center [633, 256] width 8 height 31
click at [650, 278] on link "View Profile" at bounding box center [668, 285] width 79 height 16
